Goal: Information Seeking & Learning: Understand process/instructions

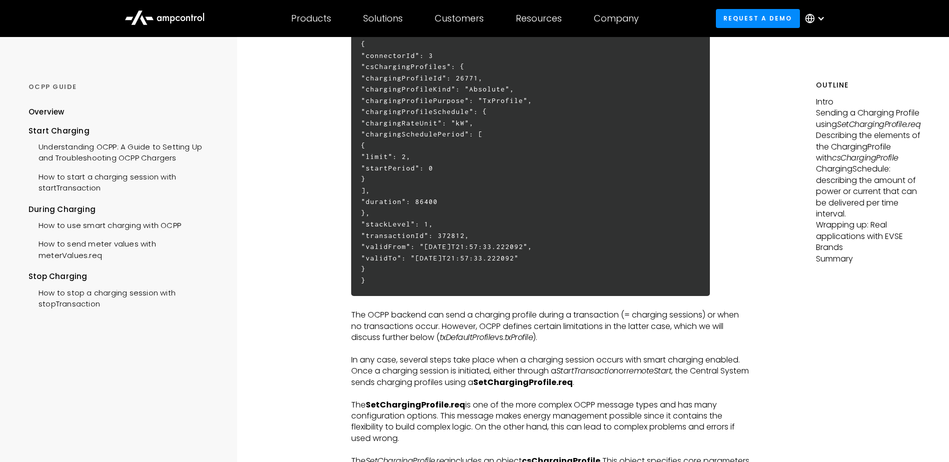
scroll to position [400, 0]
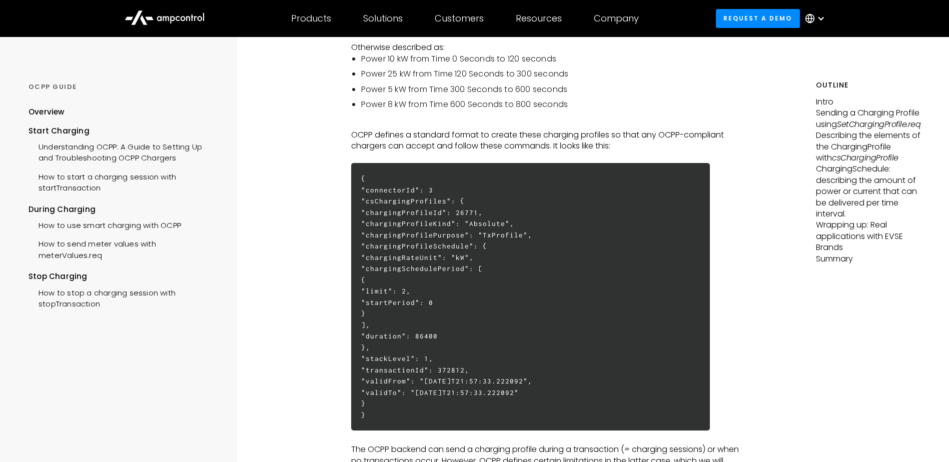
click at [488, 244] on h6 "{ "connectorId": 3 "csChargingProfiles": { "chargingProfileId": 26771, "chargin…" at bounding box center [530, 297] width 359 height 268
click at [499, 275] on h6 "{ "connectorId": 3 "csChargingProfiles": { "chargingProfileId": 26771, "chargin…" at bounding box center [530, 297] width 359 height 268
click at [481, 258] on h6 "{ "connectorId": 3 "csChargingProfiles": { "chargingProfileId": 26771, "chargin…" at bounding box center [530, 297] width 359 height 268
click at [490, 267] on h6 "{ "connectorId": 3 "csChargingProfiles": { "chargingProfileId": 26771, "chargin…" at bounding box center [530, 297] width 359 height 268
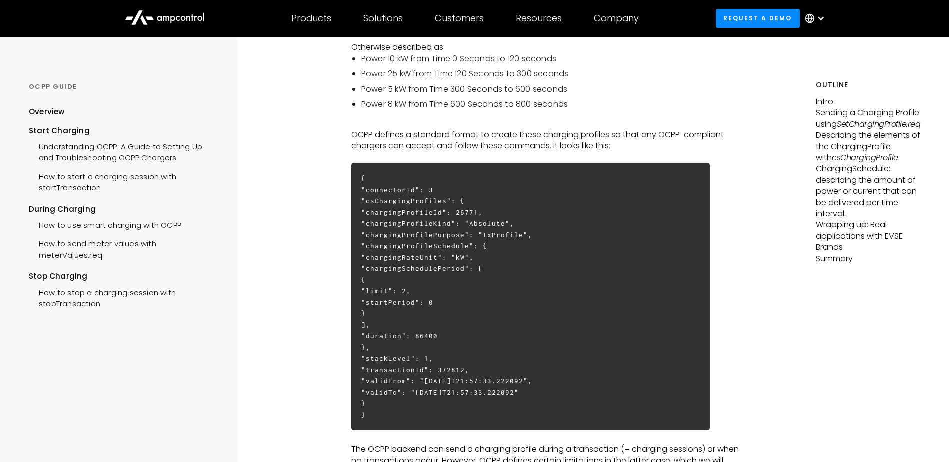
copy h6 "chargingSchedulePeriod"
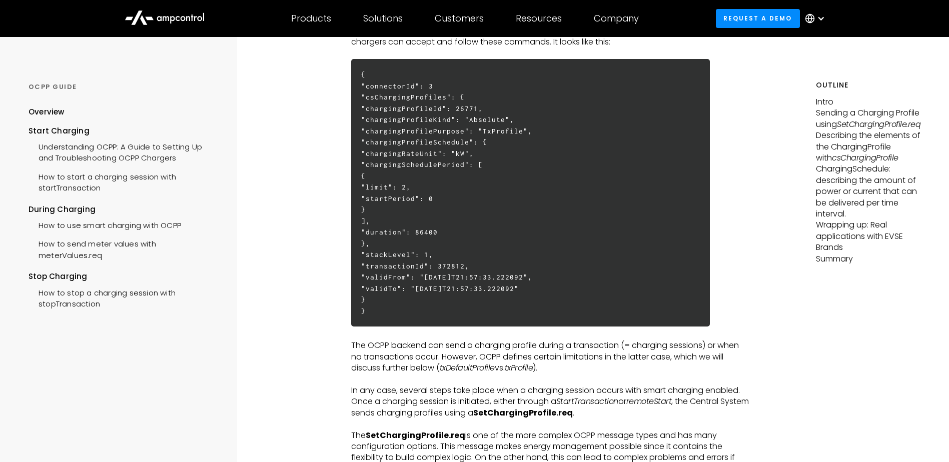
scroll to position [500, 0]
